Goal: Task Accomplishment & Management: Complete application form

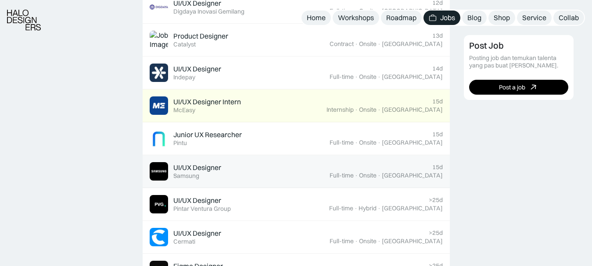
scroll to position [527, 0]
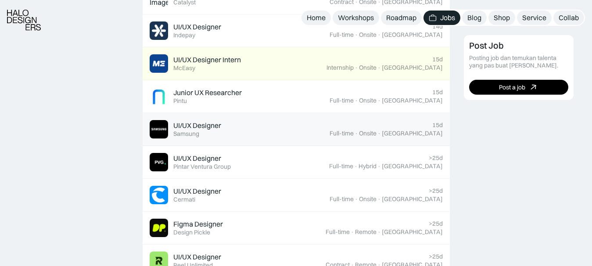
click at [187, 133] on div "Samsung" at bounding box center [186, 133] width 26 height 7
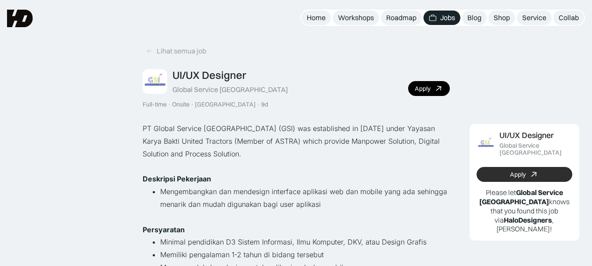
click at [486, 167] on link "Apply" at bounding box center [525, 174] width 96 height 15
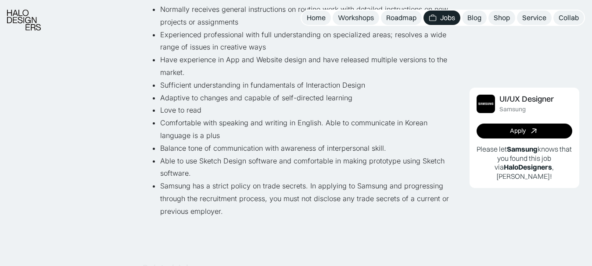
scroll to position [527, 0]
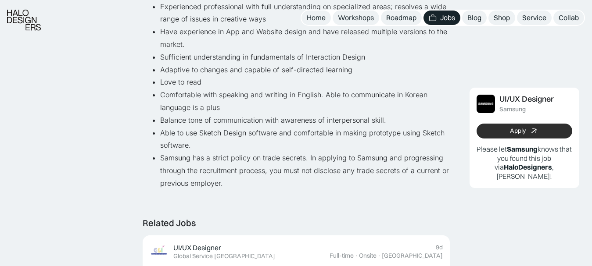
click at [528, 132] on link "Apply" at bounding box center [525, 131] width 96 height 15
